Goal: Task Accomplishment & Management: Use online tool/utility

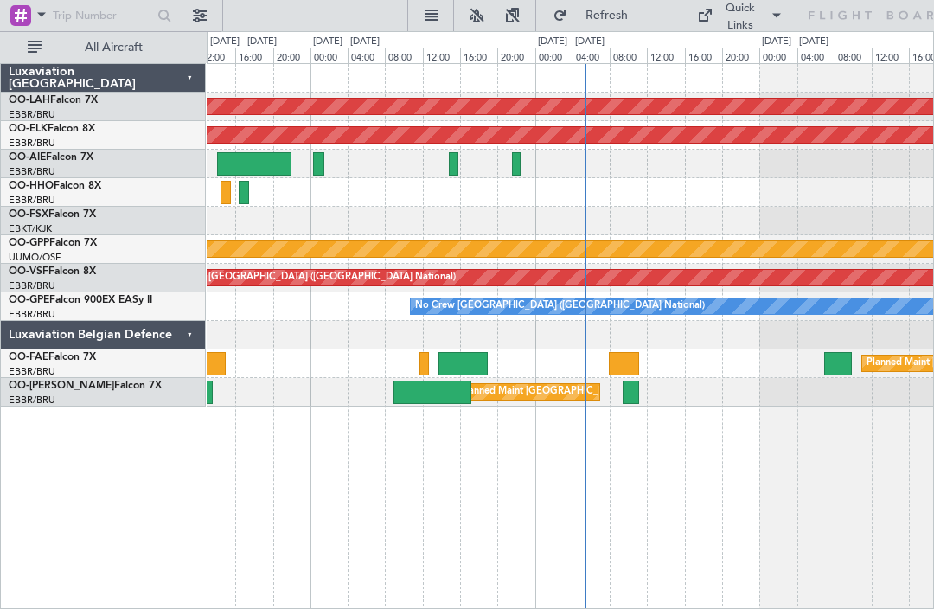
click at [449, 163] on div at bounding box center [454, 163] width 10 height 23
click at [518, 161] on div at bounding box center [516, 163] width 9 height 23
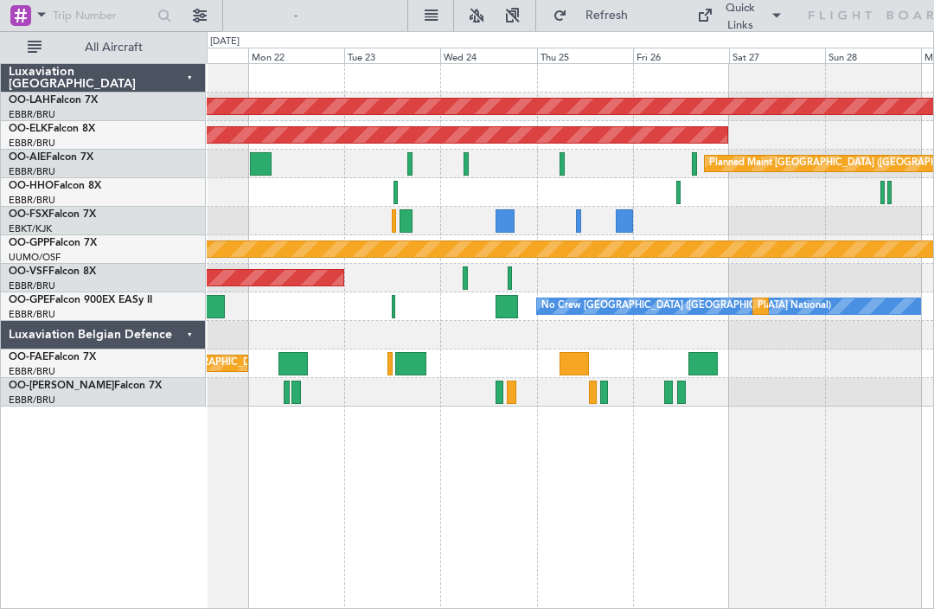
click at [502, 215] on div at bounding box center [504, 220] width 19 height 23
click at [310, 131] on div "Planned Maint Kortrijk-[GEOGRAPHIC_DATA]" at bounding box center [104, 135] width 1246 height 16
click at [432, 7] on button at bounding box center [431, 16] width 28 height 28
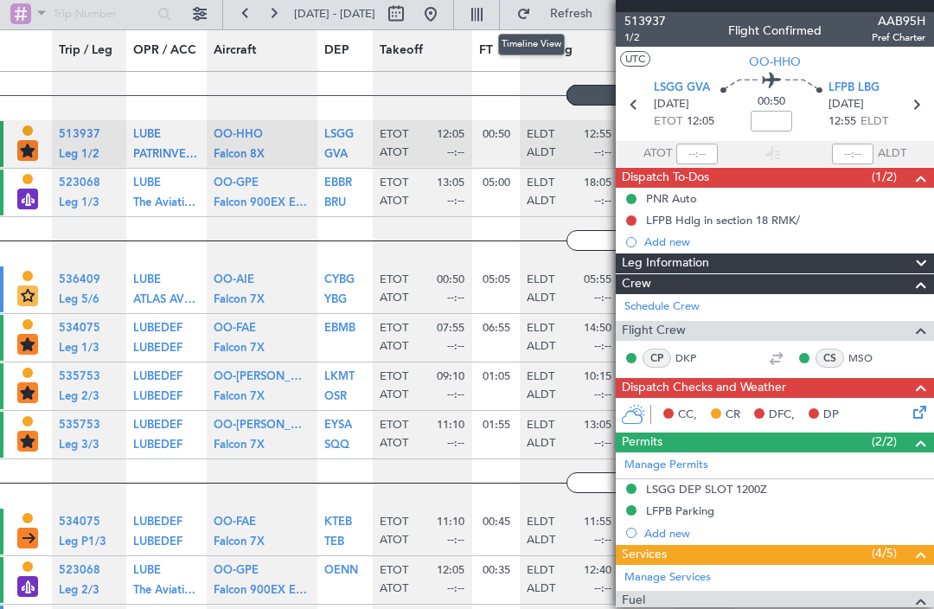
click at [490, 10] on button at bounding box center [477, 14] width 28 height 28
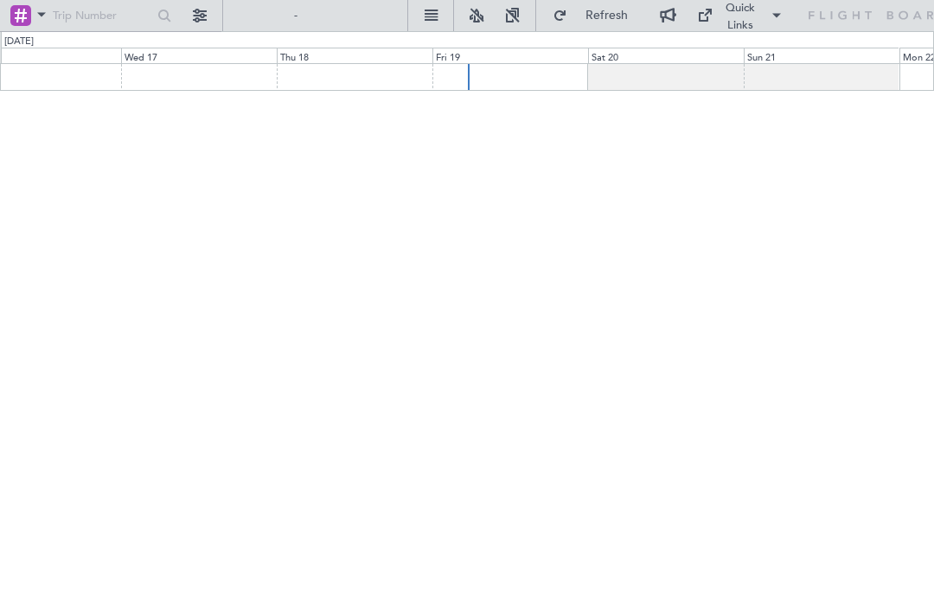
type input "0"
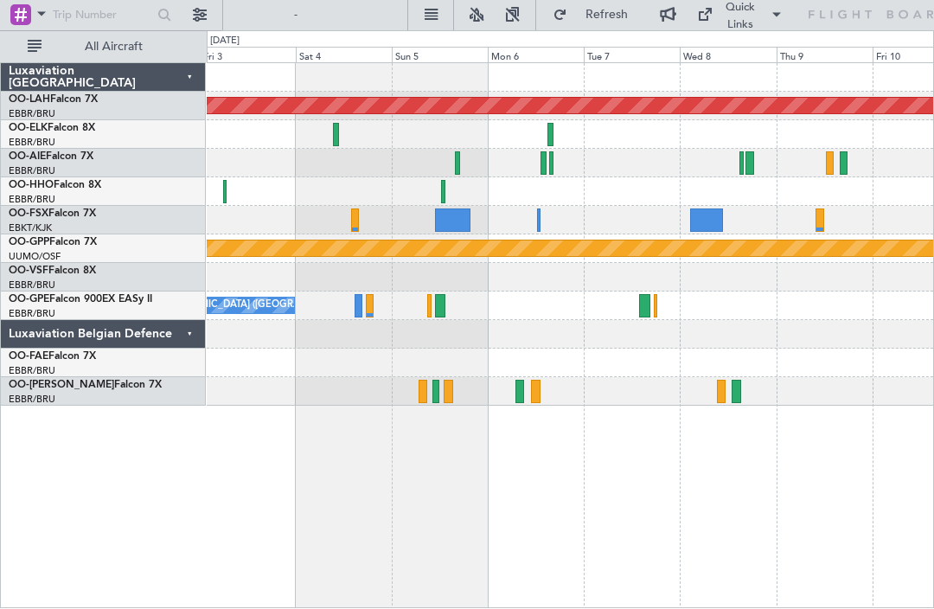
click at [362, 227] on div at bounding box center [570, 221] width 726 height 29
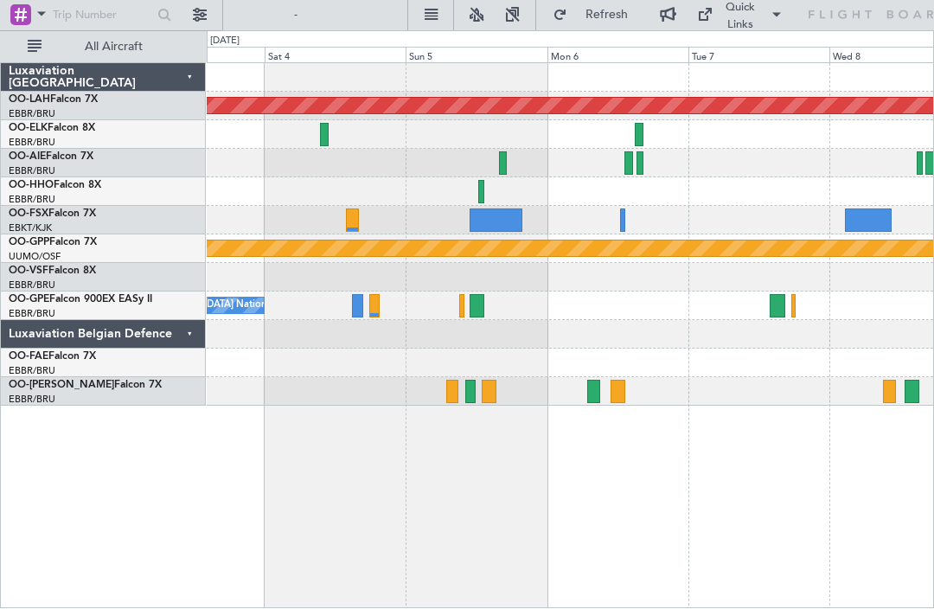
click at [491, 217] on div at bounding box center [496, 220] width 53 height 23
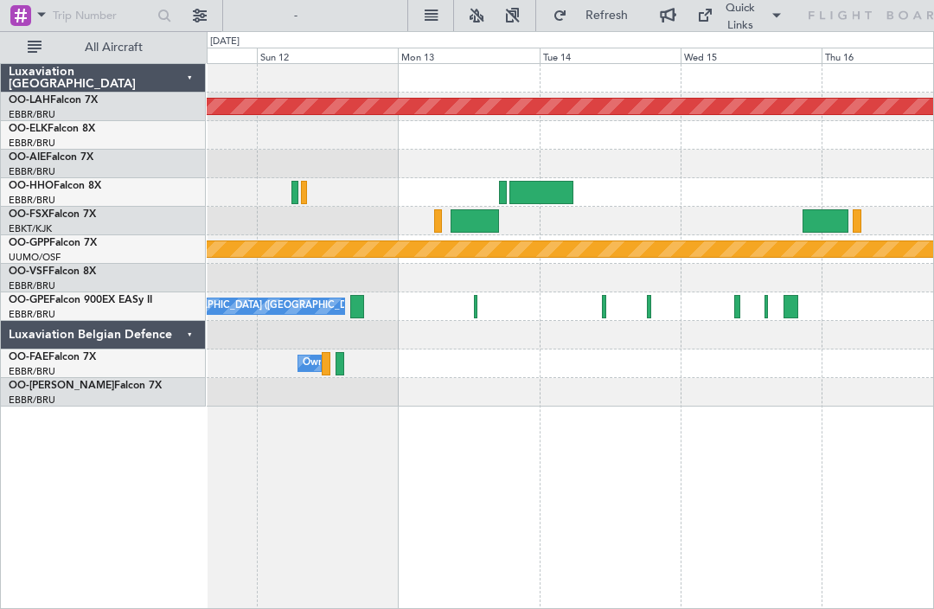
click at [470, 218] on div at bounding box center [474, 220] width 49 height 23
click at [470, 217] on div at bounding box center [474, 220] width 49 height 23
click at [465, 218] on div at bounding box center [474, 220] width 49 height 23
click at [537, 185] on div at bounding box center [541, 192] width 65 height 23
